Goal: Complete application form

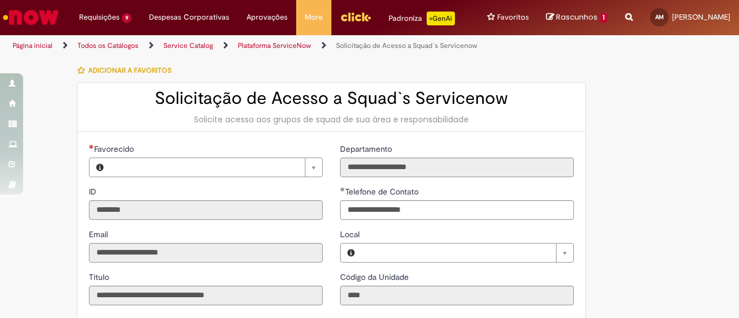
type input "**********"
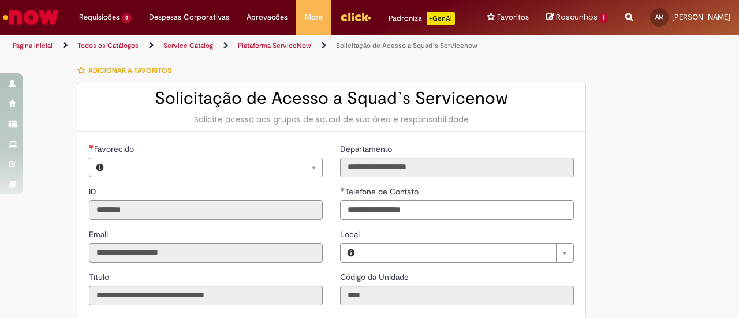
type input "**********"
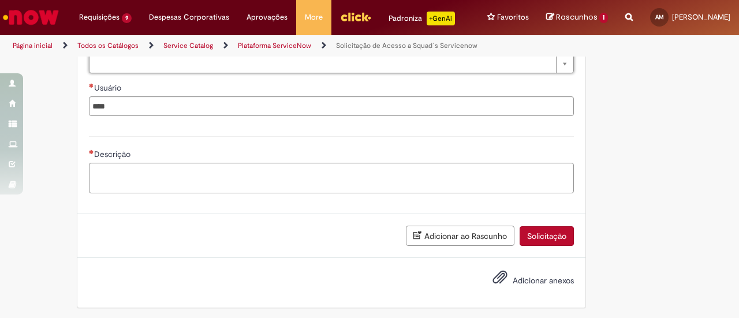
scroll to position [276, 0]
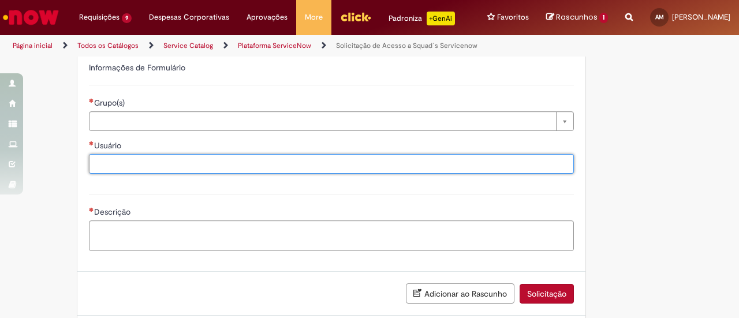
click at [118, 167] on input "Usuário" at bounding box center [331, 163] width 485 height 17
click at [154, 191] on div "Descrição" at bounding box center [331, 220] width 502 height 77
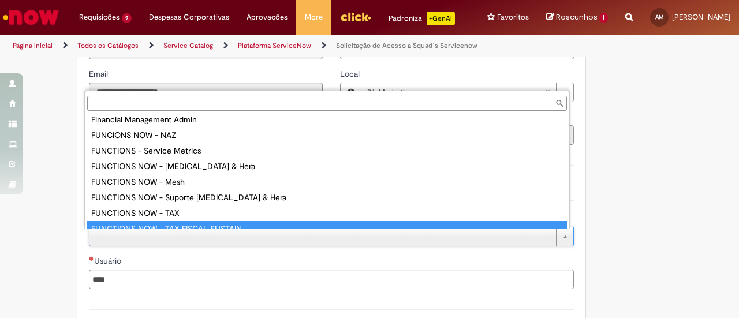
scroll to position [352, 0]
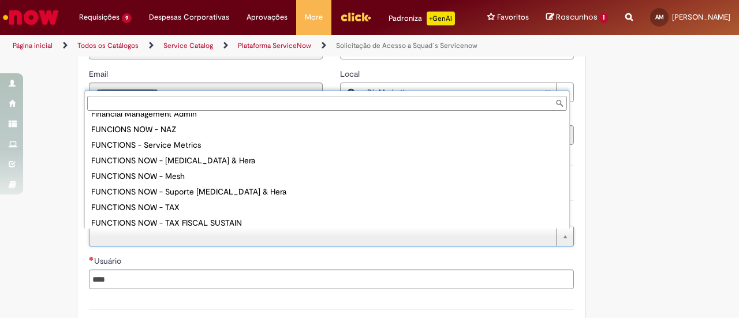
click at [85, 203] on ul "Admin Master Data Admin usuários Ambev Administração de Chamados - STI Administ…" at bounding box center [327, 170] width 484 height 115
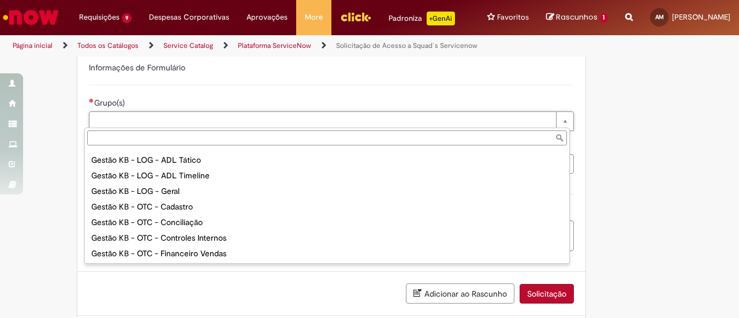
scroll to position [1097, 0]
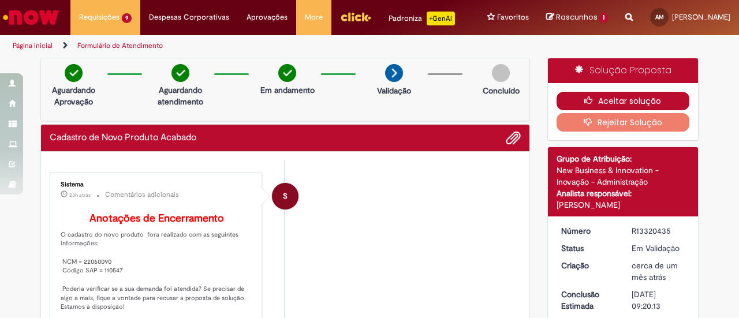
click at [589, 94] on button "Aceitar solução" at bounding box center [622, 101] width 133 height 18
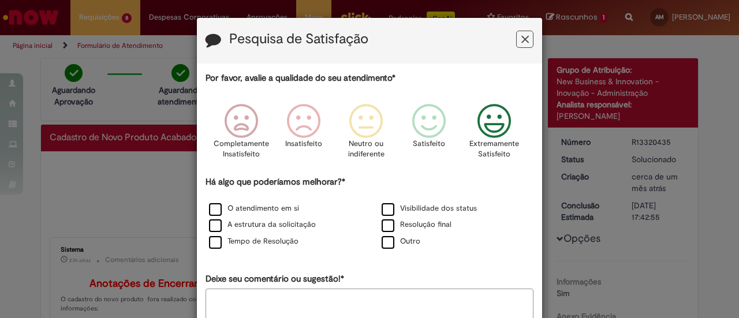
click at [485, 132] on icon "Feedback" at bounding box center [494, 121] width 43 height 35
click at [210, 208] on label "O atendimento em si" at bounding box center [254, 208] width 90 height 11
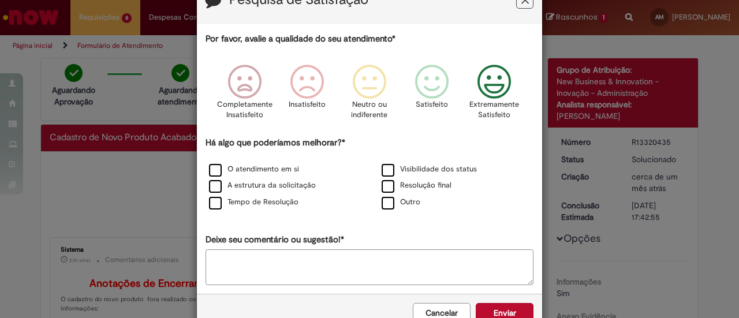
scroll to position [58, 0]
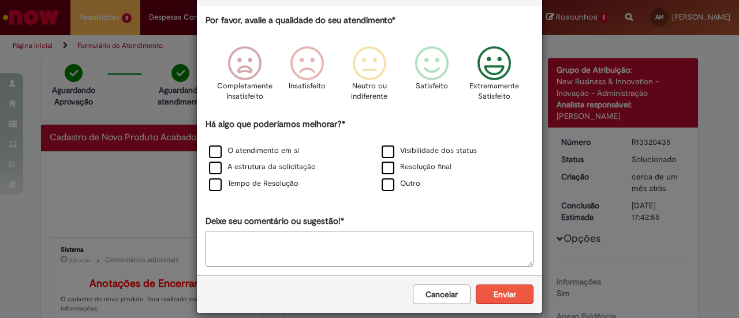
click at [493, 293] on button "Enviar" at bounding box center [505, 295] width 58 height 20
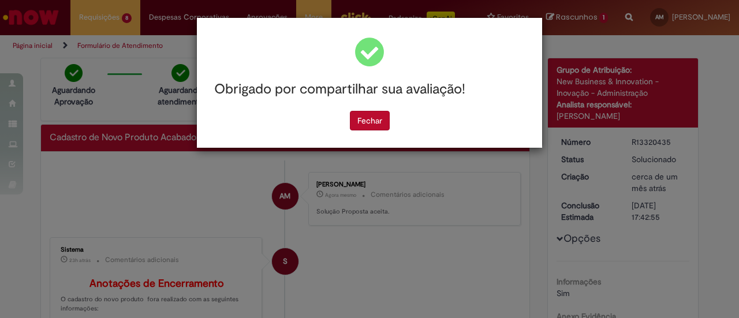
scroll to position [0, 0]
click at [362, 124] on button "Fechar" at bounding box center [370, 121] width 40 height 20
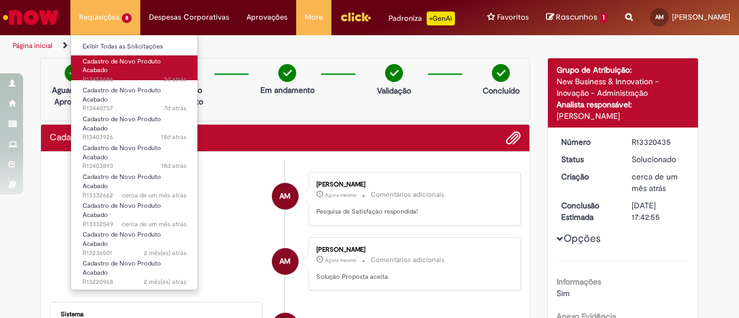
click at [105, 63] on span "Cadastro de Novo Produto Acabado" at bounding box center [122, 66] width 78 height 18
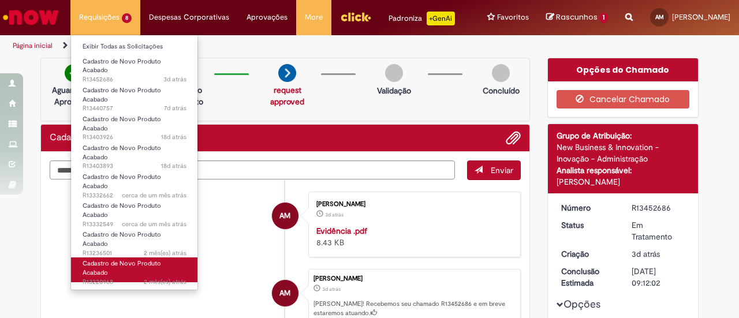
click at [118, 259] on span "Cadastro de Novo Produto Acabado" at bounding box center [122, 268] width 78 height 18
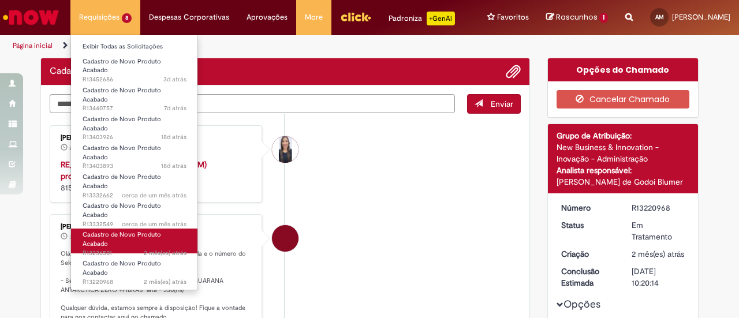
click at [115, 230] on span "Cadastro de Novo Produto Acabado" at bounding box center [122, 239] width 78 height 18
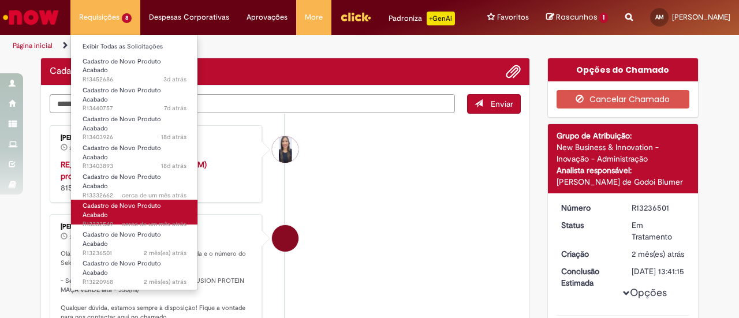
click at [115, 220] on span "cerca de um mês atrás cerca de um mês atrás R13332549" at bounding box center [135, 224] width 104 height 9
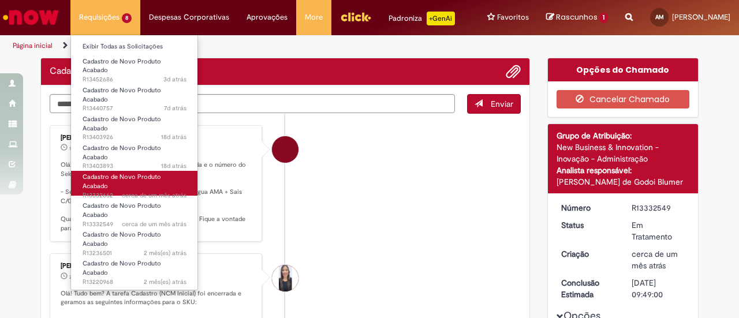
click at [109, 173] on span "Cadastro de Novo Produto Acabado" at bounding box center [122, 182] width 78 height 18
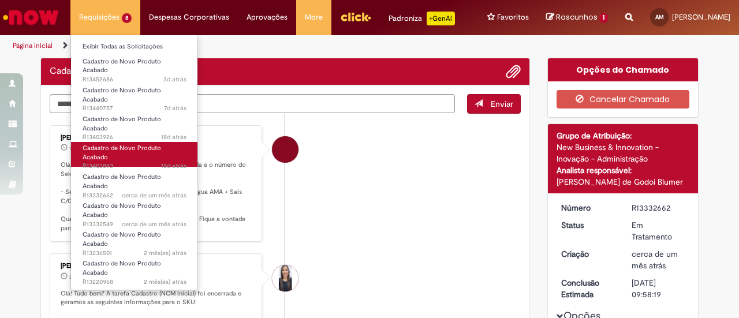
click at [106, 144] on span "Cadastro de Novo Produto Acabado" at bounding box center [122, 153] width 78 height 18
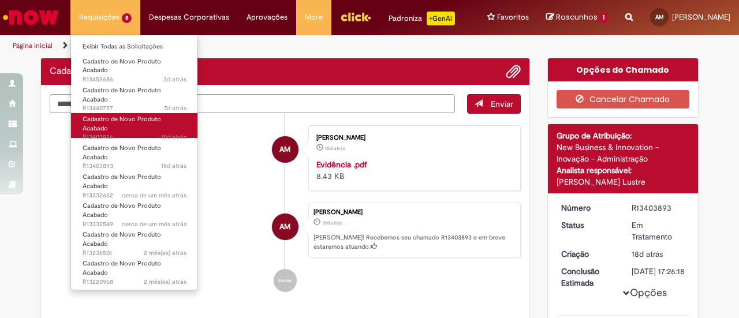
click at [104, 115] on span "Cadastro de Novo Produto Acabado" at bounding box center [122, 124] width 78 height 18
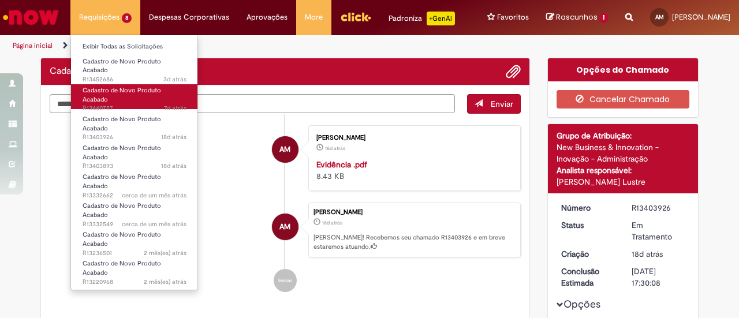
click at [107, 86] on span "Cadastro de Novo Produto Acabado" at bounding box center [122, 95] width 78 height 18
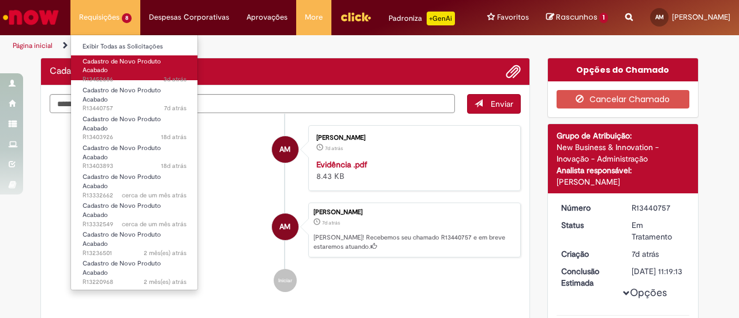
click at [115, 65] on span "Cadastro de Novo Produto Acabado" at bounding box center [122, 66] width 78 height 18
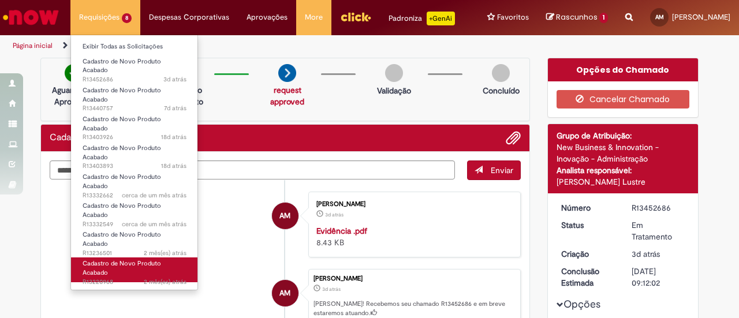
click at [128, 259] on span "Cadastro de Novo Produto Acabado" at bounding box center [122, 268] width 78 height 18
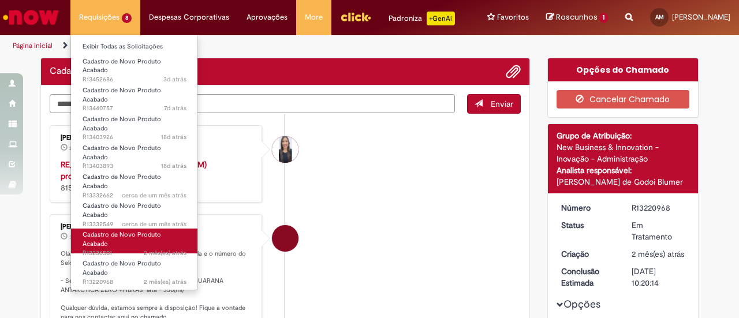
click at [122, 229] on link "Cadastro de Novo Produto Acabado 2 mês(es) atrás 2 meses atrás R13236501" at bounding box center [134, 241] width 127 height 25
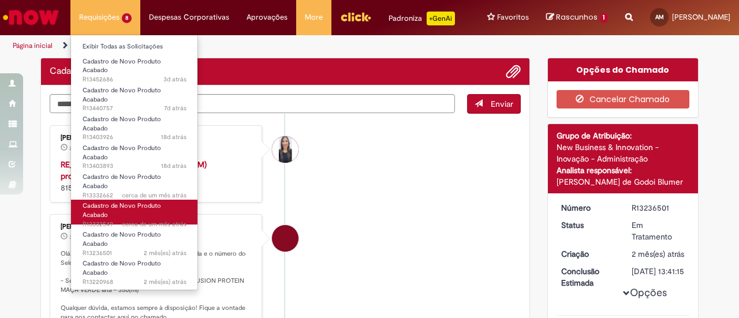
click at [91, 200] on link "Cadastro de Novo Produto Acabado cerca de um mês atrás cerca de um mês atrás R1…" at bounding box center [134, 212] width 127 height 25
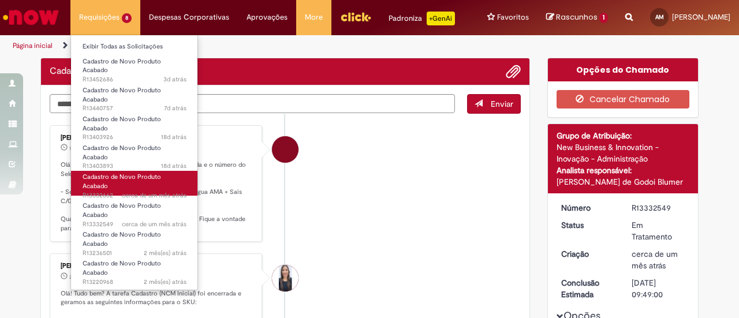
click at [97, 191] on span "cerca de um mês atrás cerca de um mês atrás R13332662" at bounding box center [135, 195] width 104 height 9
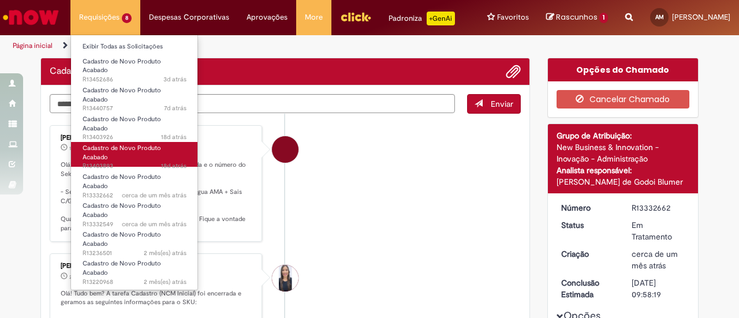
click at [96, 162] on span "18d atrás 18 dias atrás R13403893" at bounding box center [135, 166] width 104 height 9
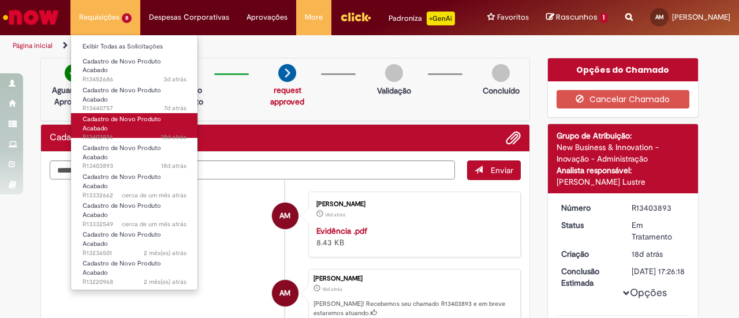
click at [99, 133] on span "18d atrás 18 dias atrás R13403926" at bounding box center [135, 137] width 104 height 9
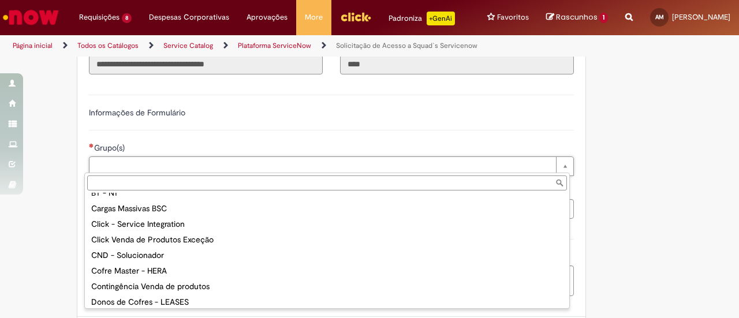
scroll to position [231, 0]
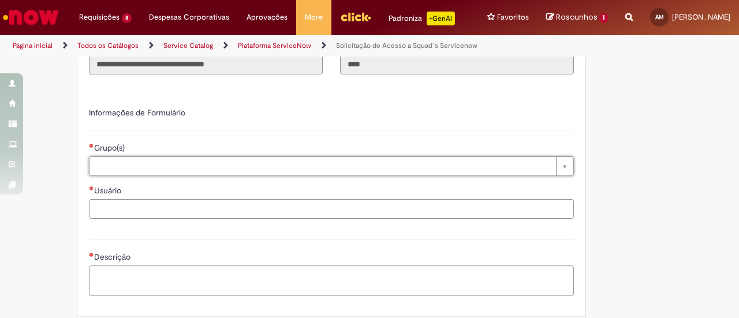
click at [200, 200] on input "Usuário" at bounding box center [331, 208] width 485 height 17
